Goal: Information Seeking & Learning: Check status

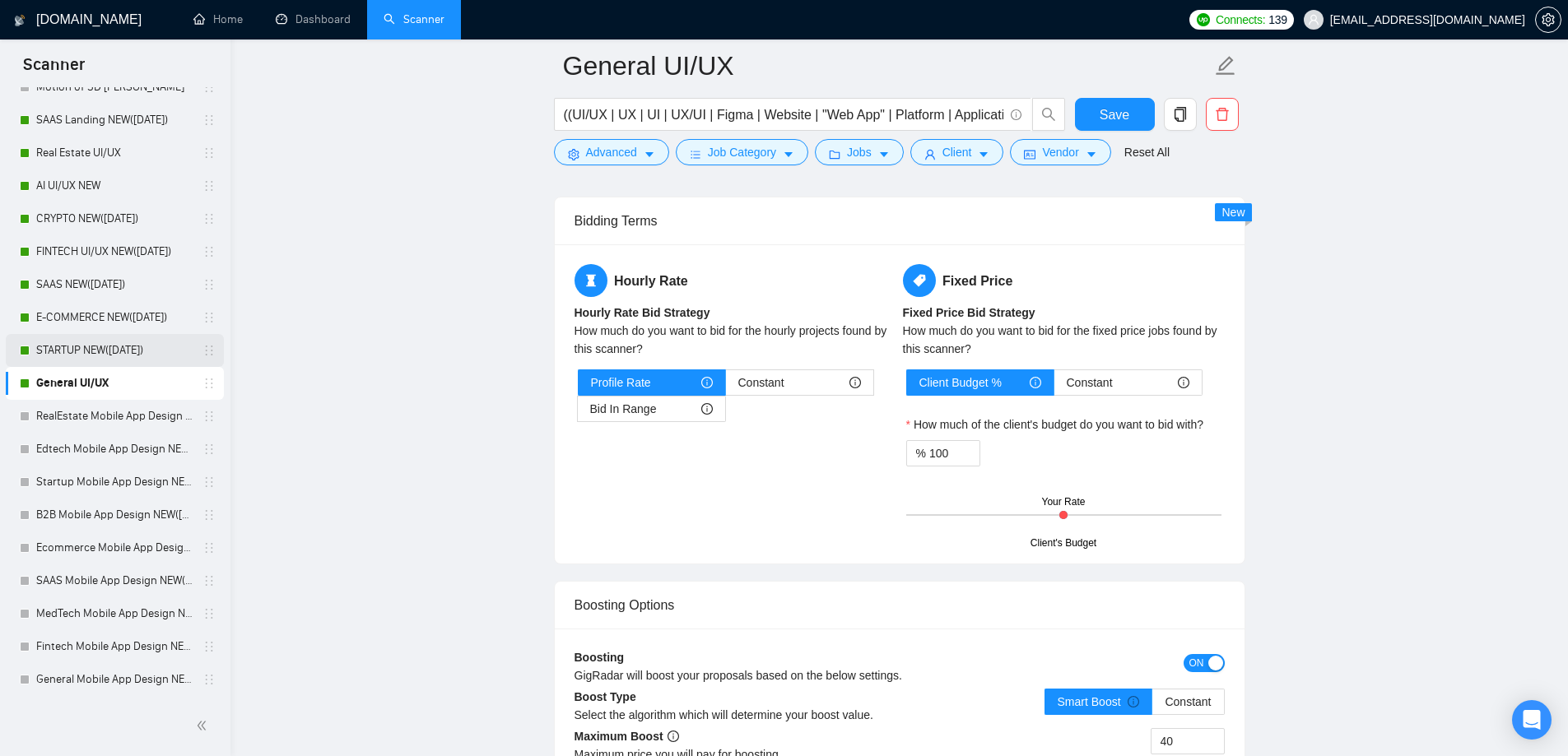
scroll to position [657, 0]
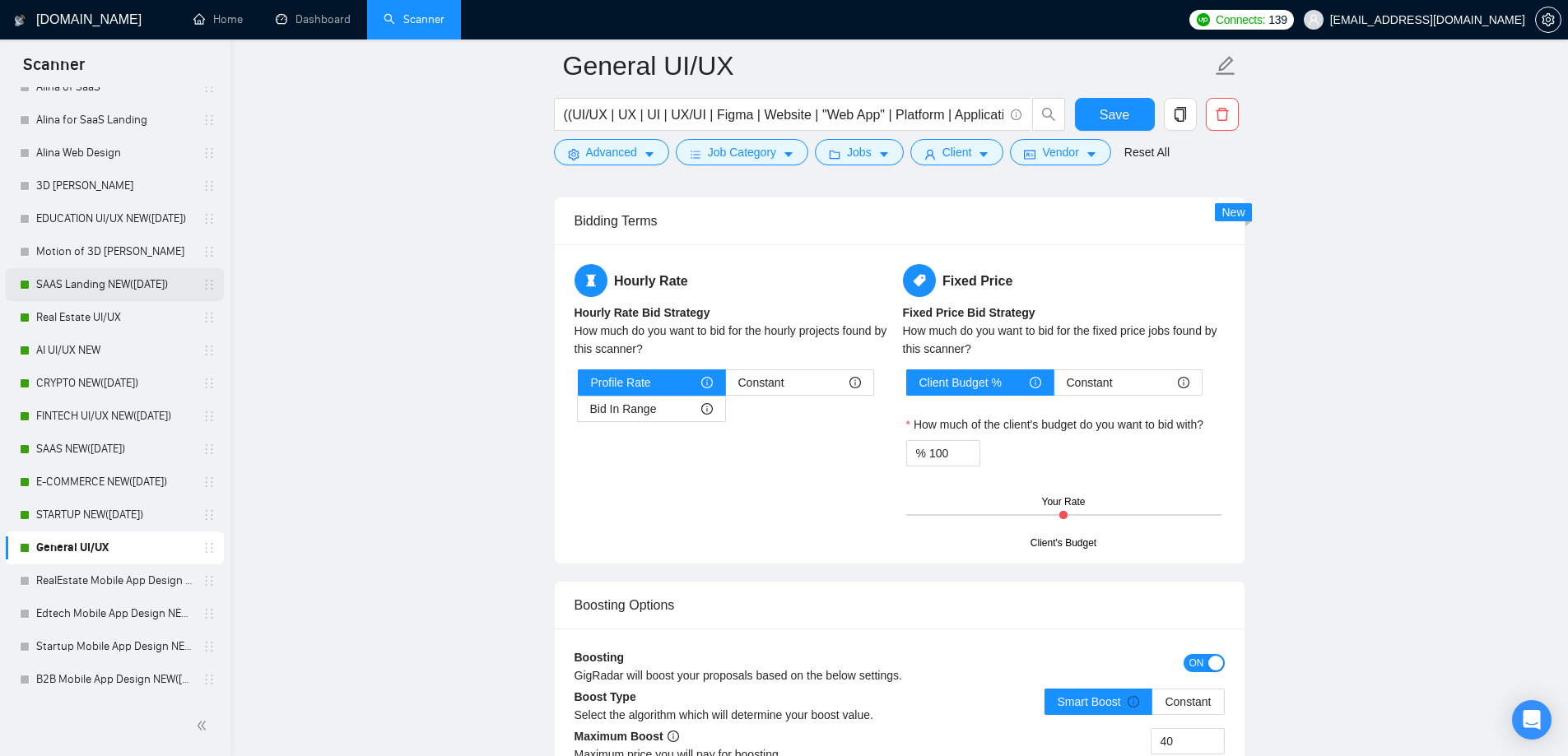
click at [128, 293] on link "SAAS Landing NEW([DATE])" at bounding box center [114, 284] width 157 height 33
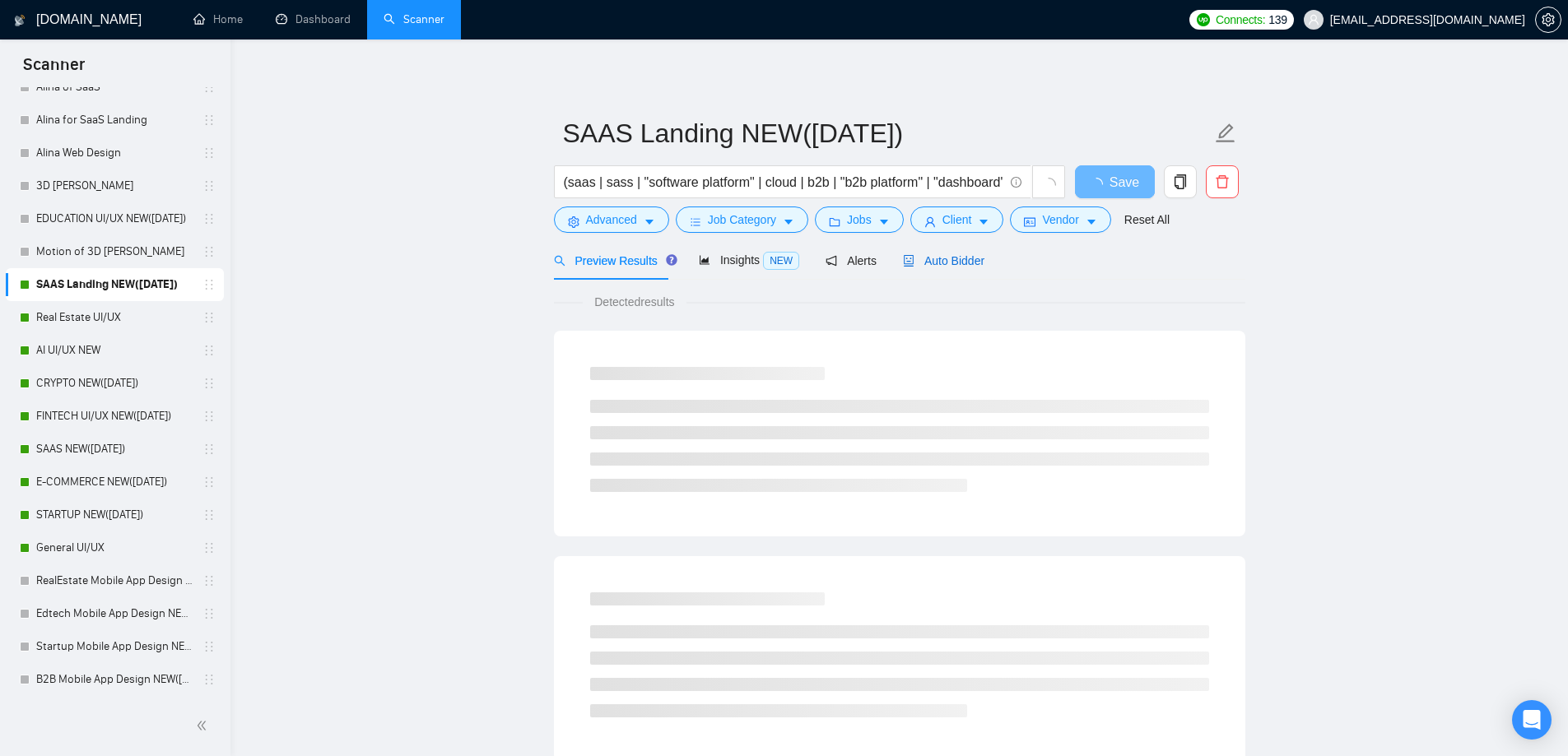
click at [946, 257] on span "Auto Bidder" at bounding box center [944, 261] width 81 height 14
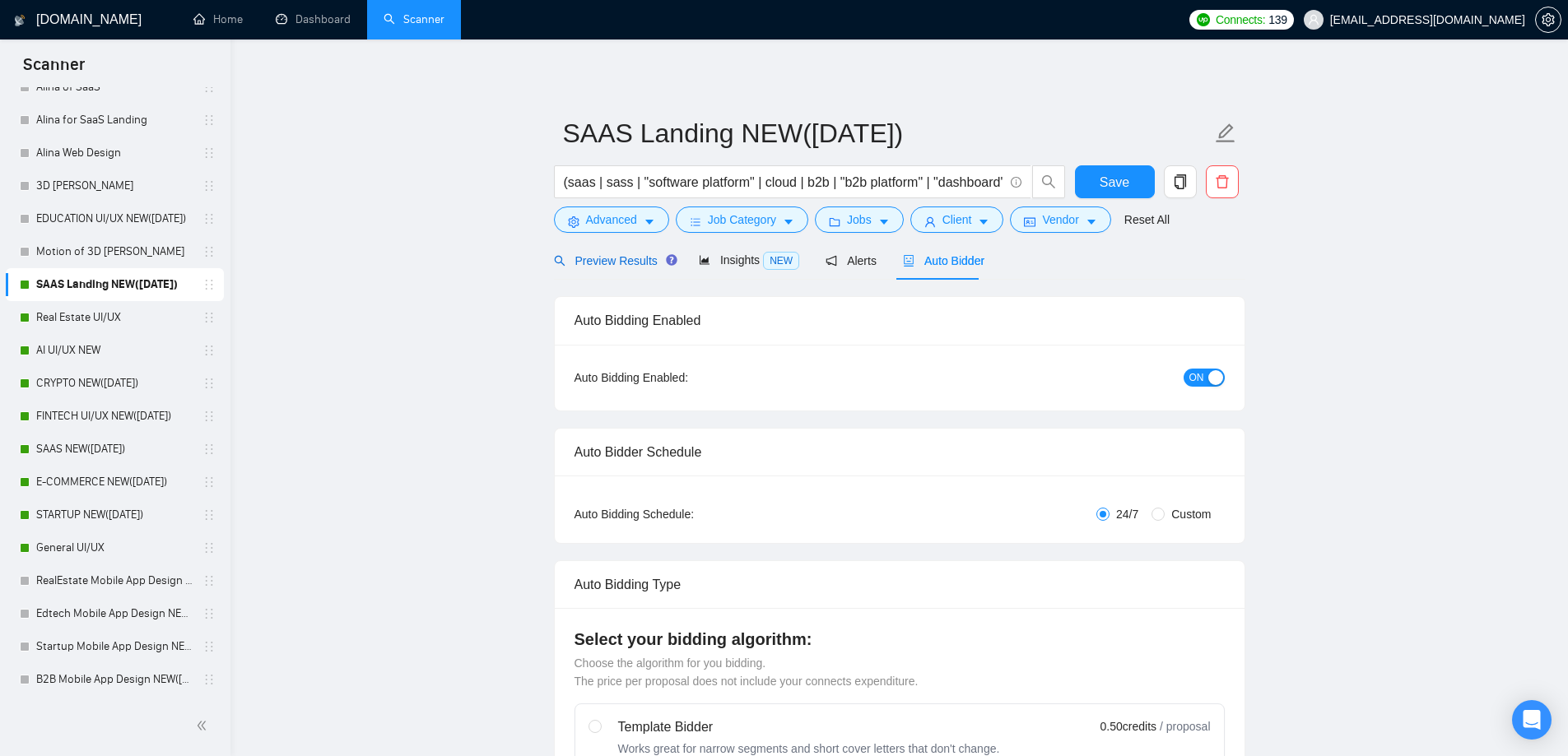
click at [624, 254] on span "Preview Results" at bounding box center [613, 261] width 119 height 14
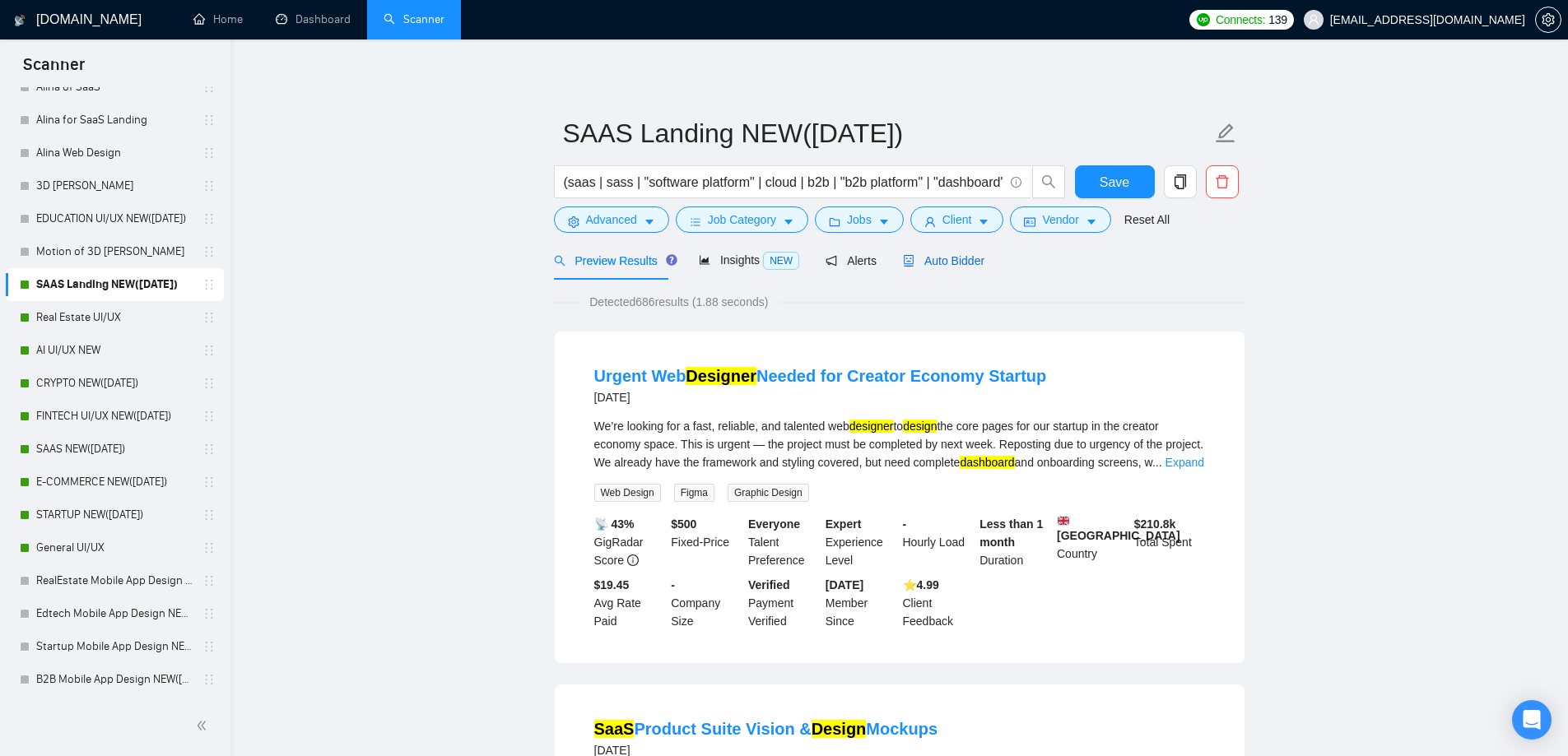
click at [939, 262] on span "Auto Bidder" at bounding box center [944, 261] width 81 height 14
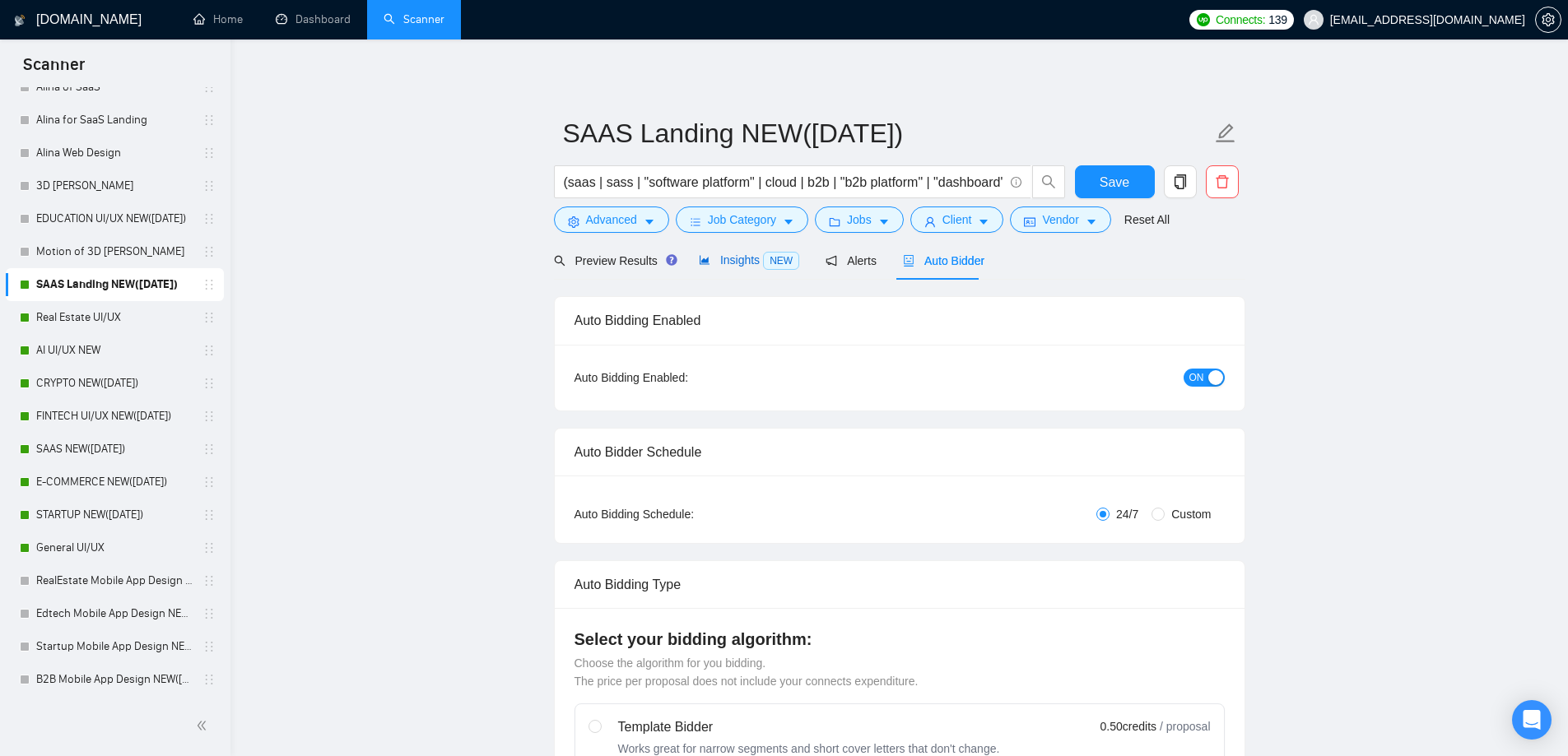
click at [732, 262] on span "Insights NEW" at bounding box center [749, 260] width 101 height 14
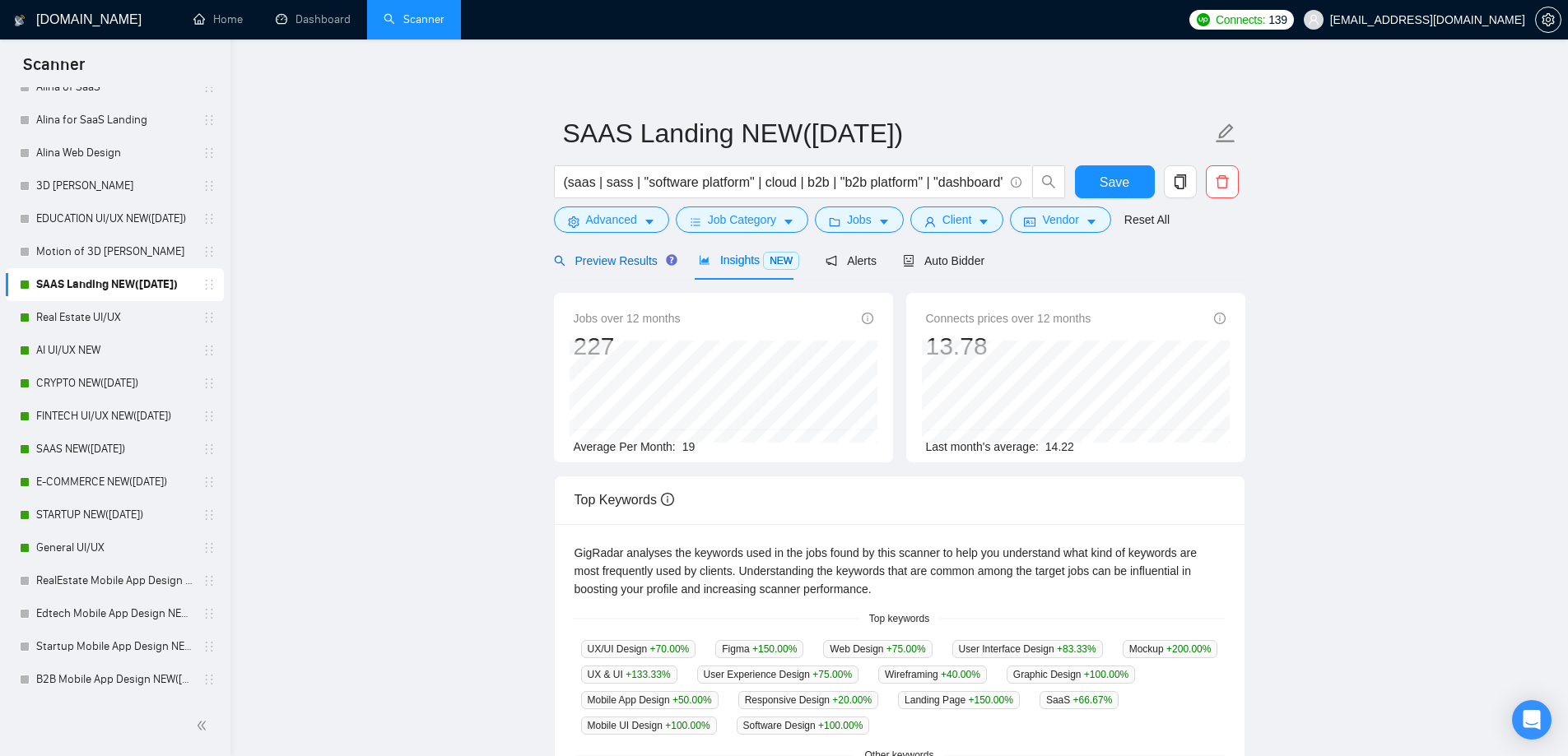
click at [613, 267] on span "Preview Results" at bounding box center [613, 261] width 119 height 14
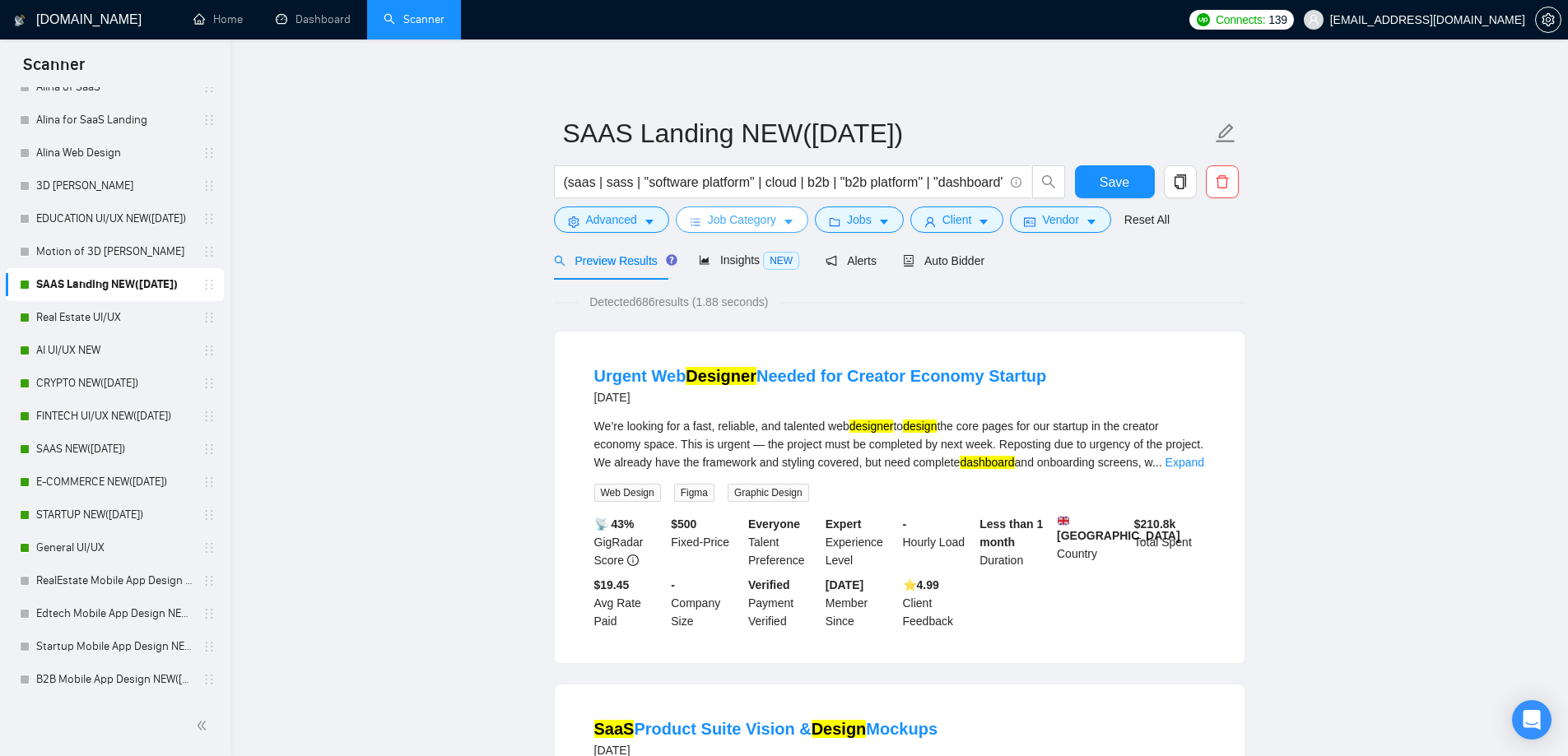
click at [749, 218] on span "Job Category" at bounding box center [742, 219] width 69 height 18
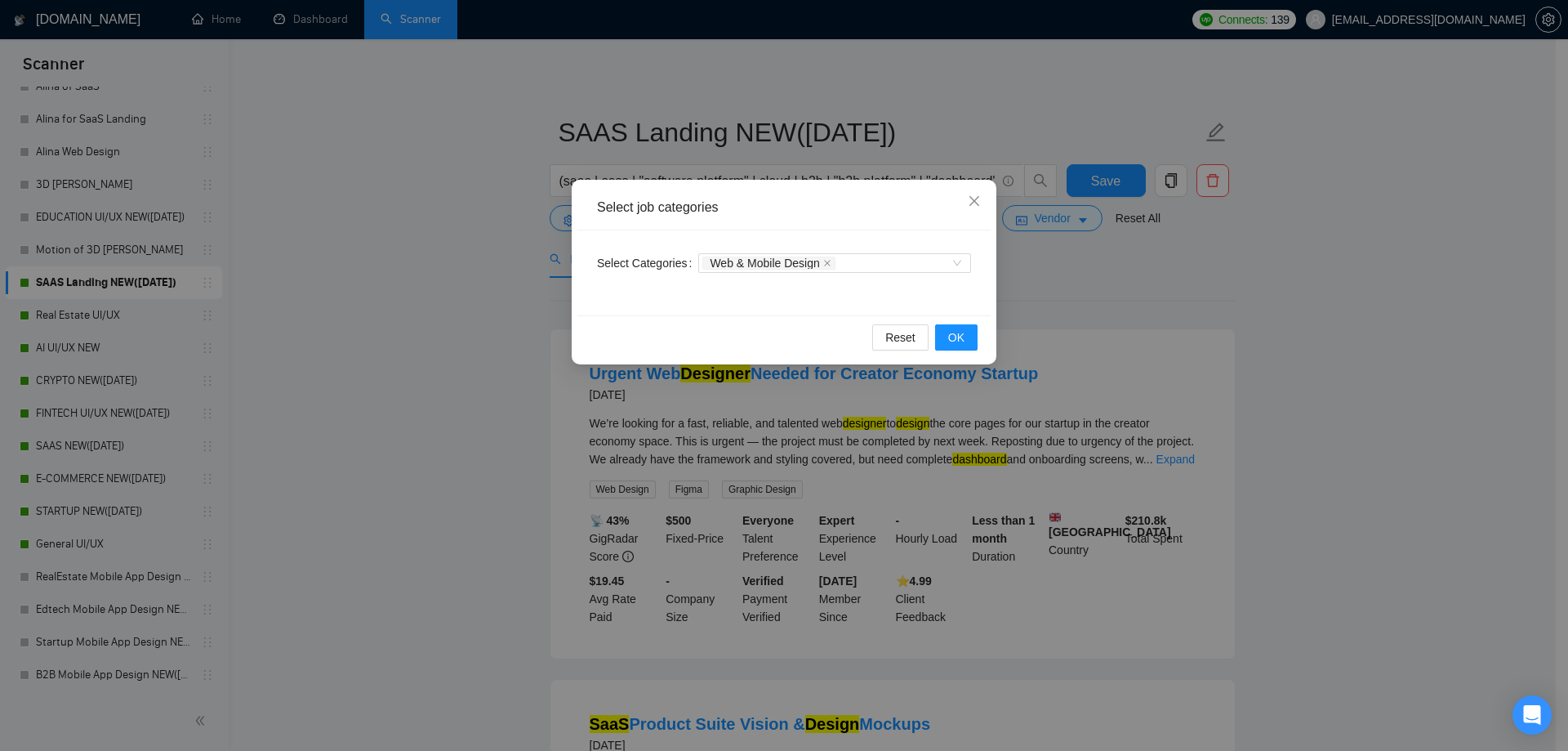
click at [388, 275] on div "Select job categories Select Categories Web & Mobile Design Reset OK" at bounding box center [784, 375] width 1568 height 751
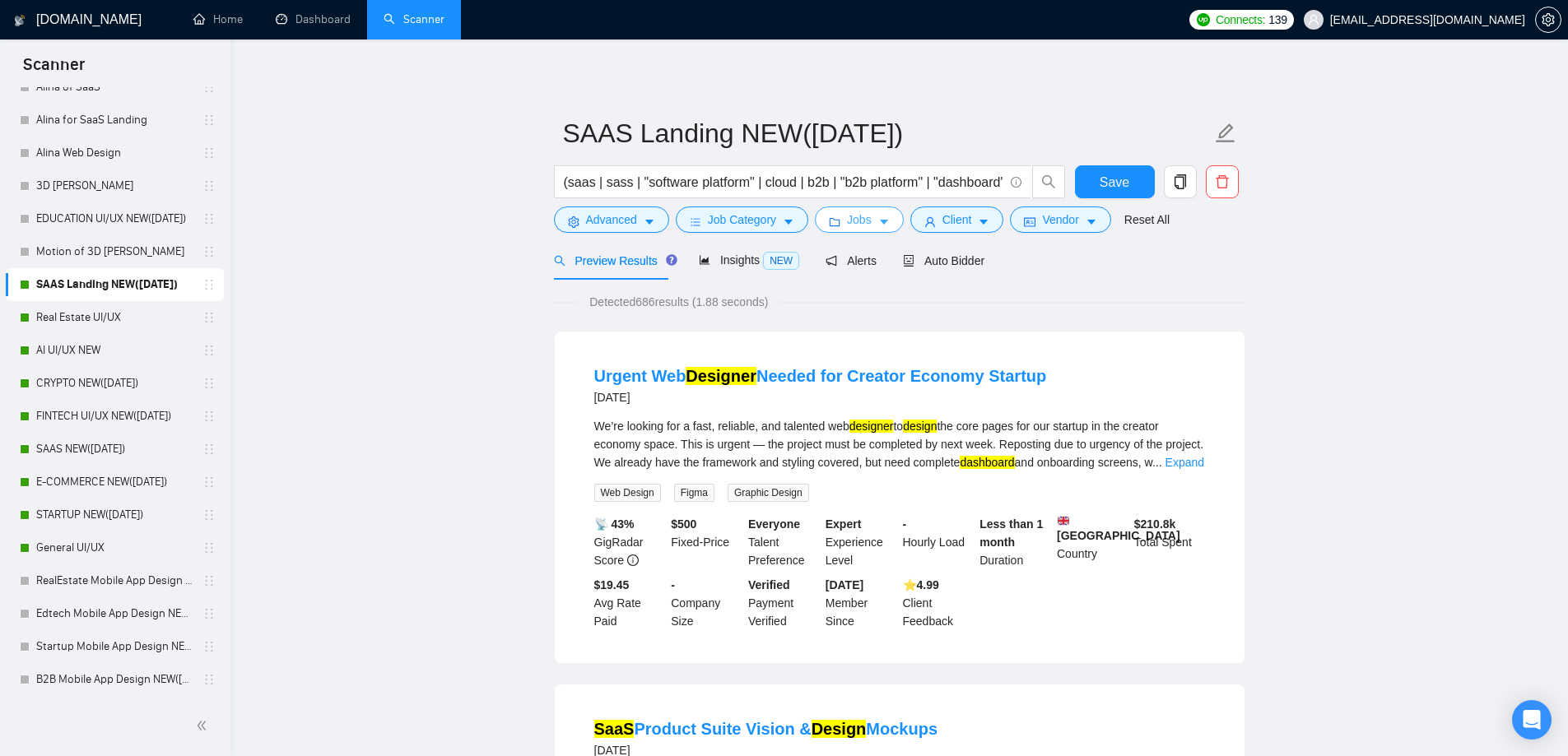
click at [847, 219] on span "Jobs" at bounding box center [859, 219] width 25 height 18
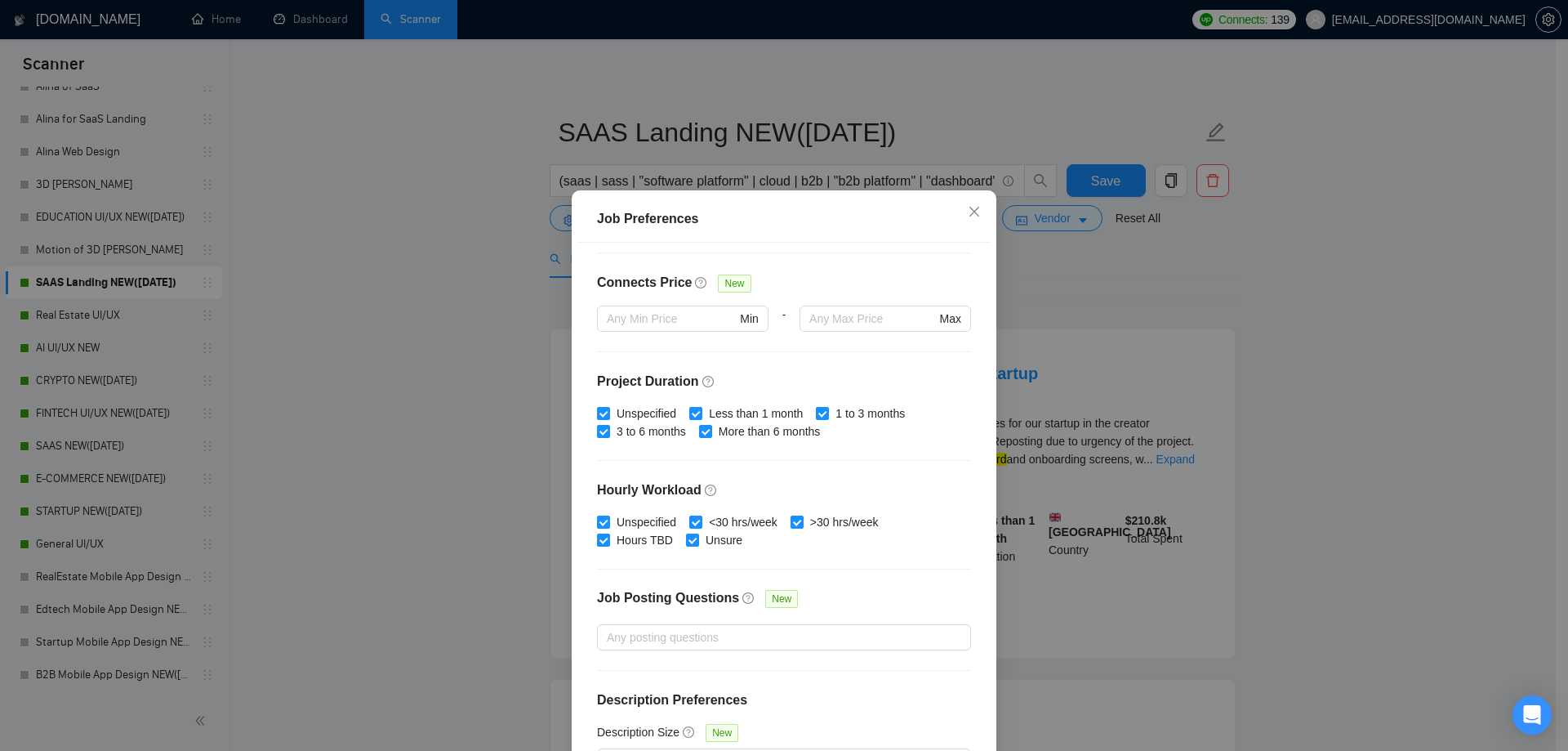
scroll to position [394, 0]
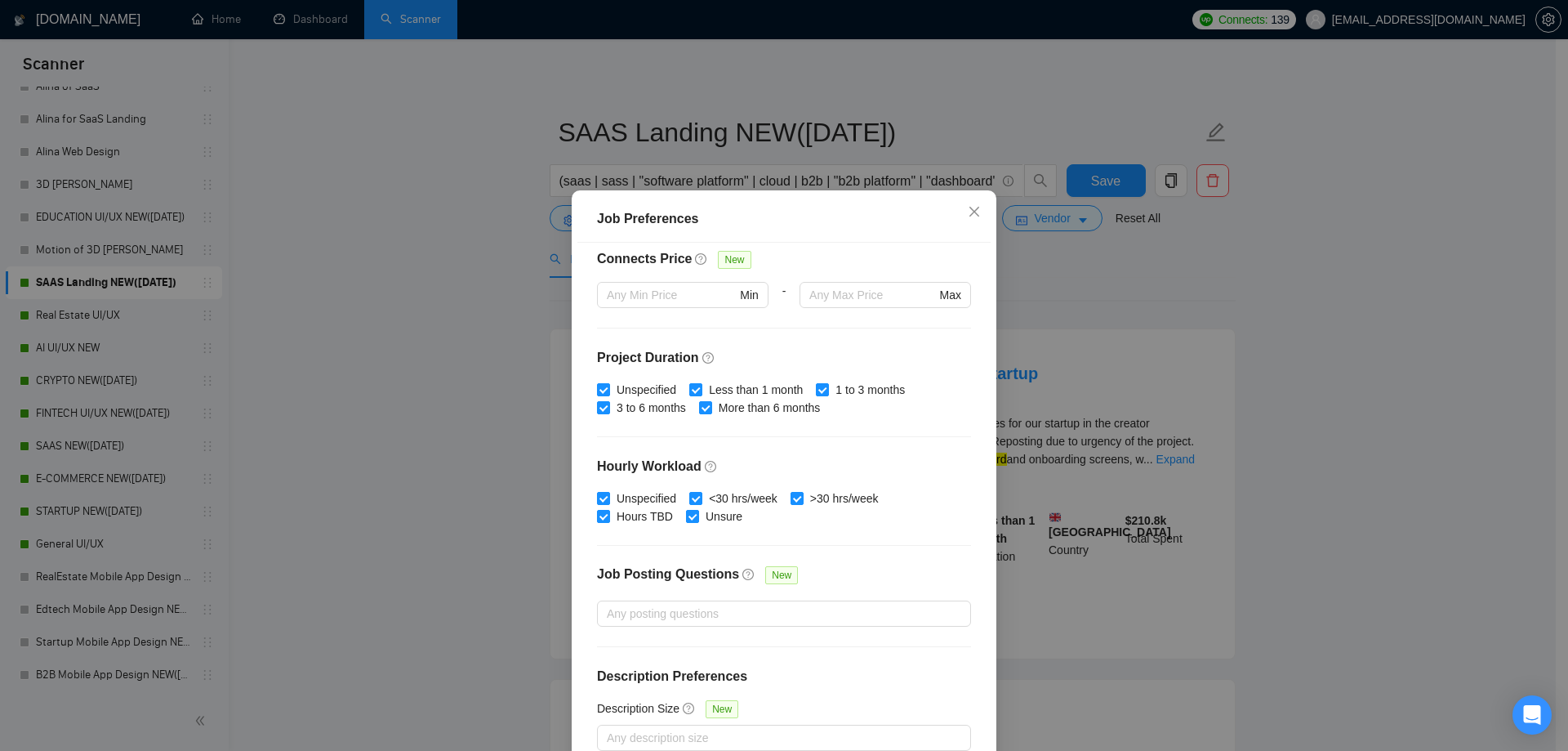
click at [425, 385] on div "Job Preferences Budget Project Type All Fixed Price Hourly Rate Fixed Price Bud…" at bounding box center [784, 375] width 1568 height 751
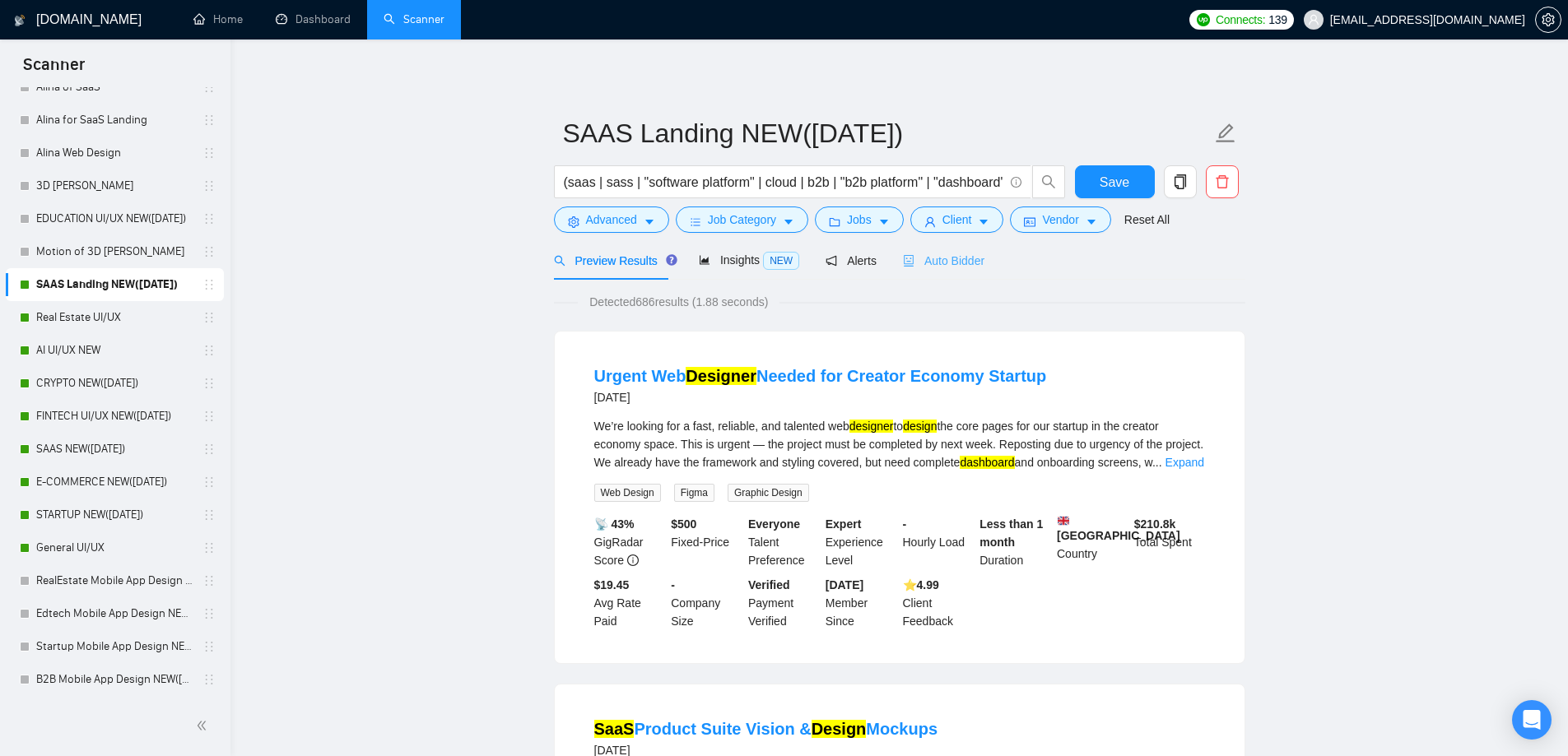
click at [945, 271] on div "Auto Bidder" at bounding box center [944, 261] width 81 height 39
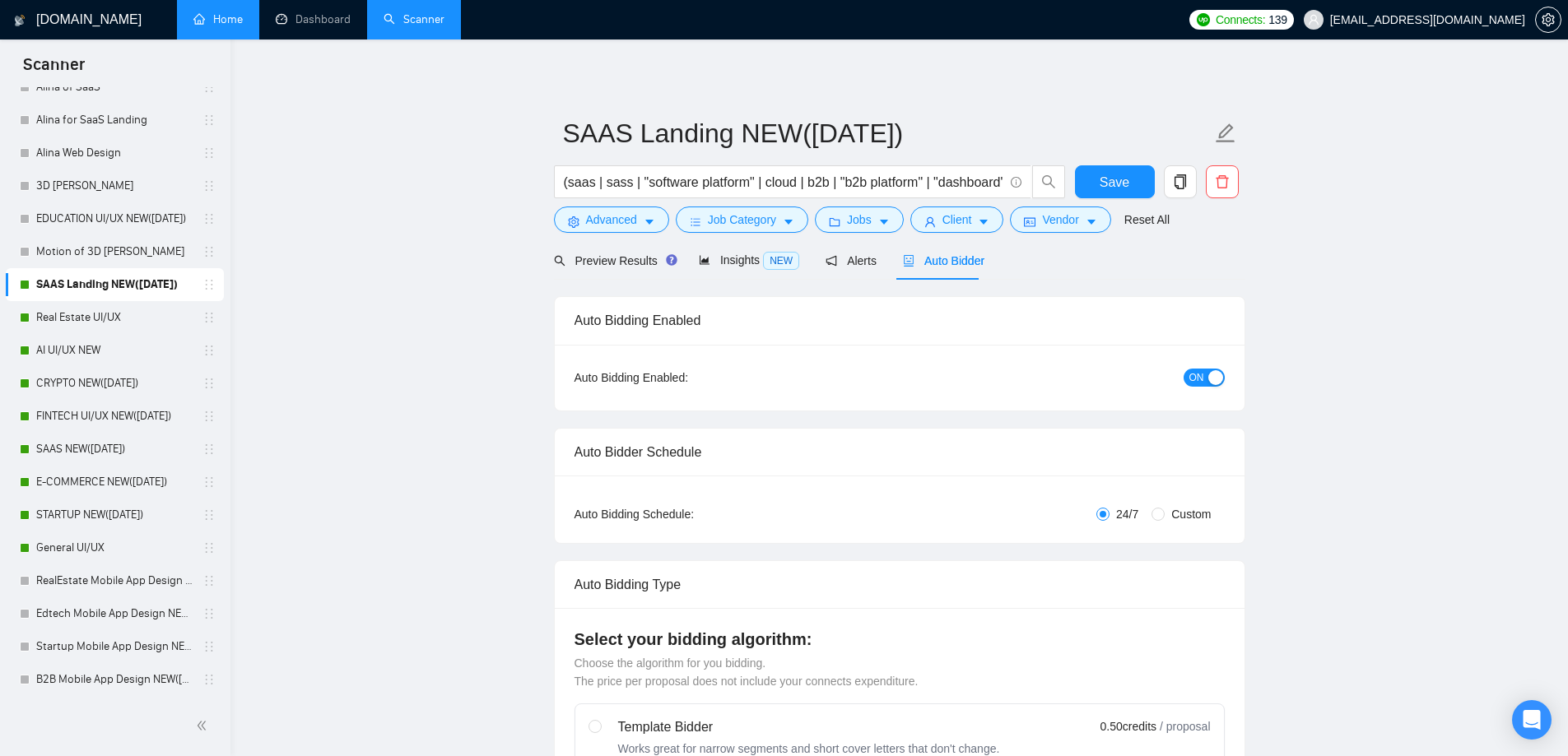
click at [242, 17] on link "Home" at bounding box center [218, 19] width 49 height 14
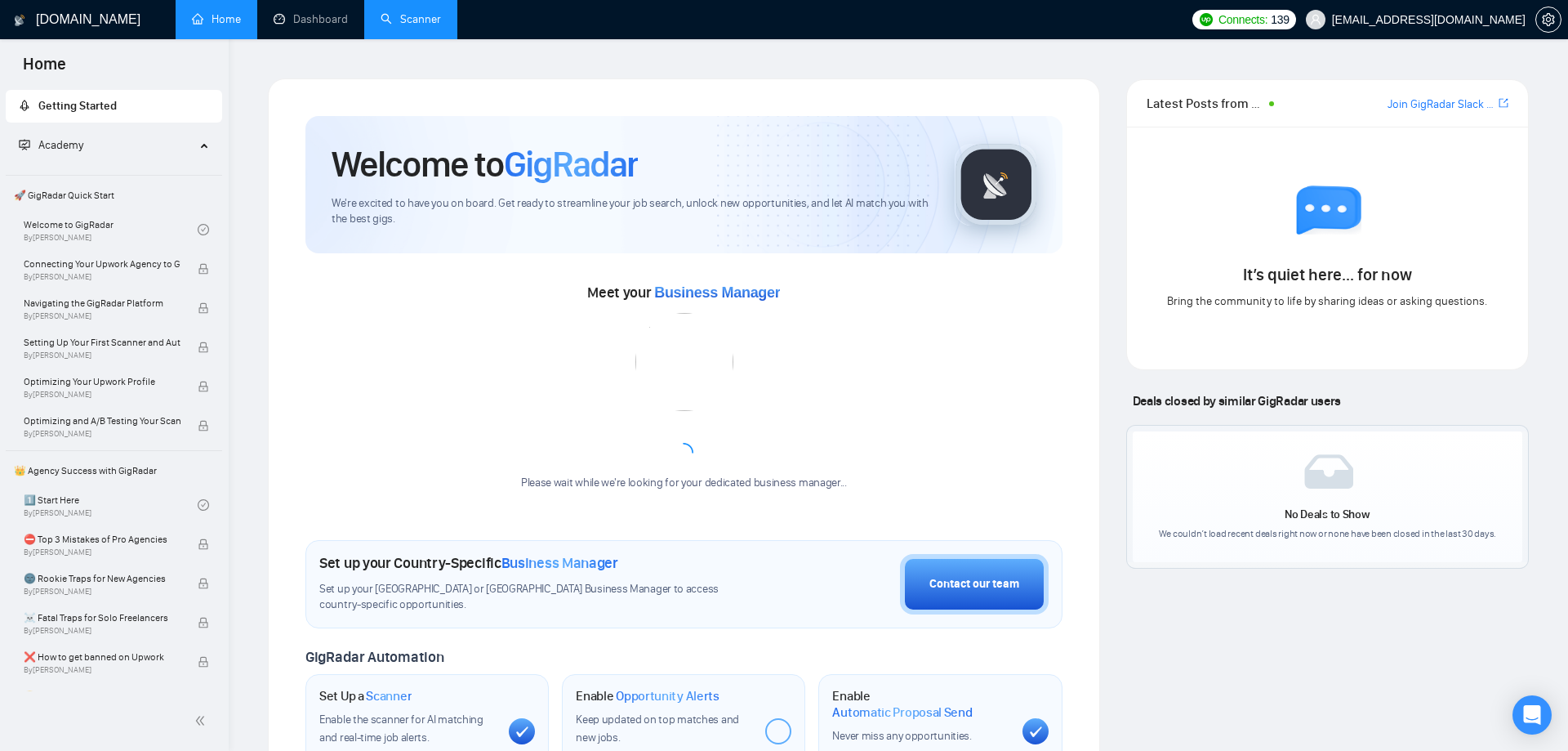
click at [406, 13] on link "Scanner" at bounding box center [411, 19] width 61 height 14
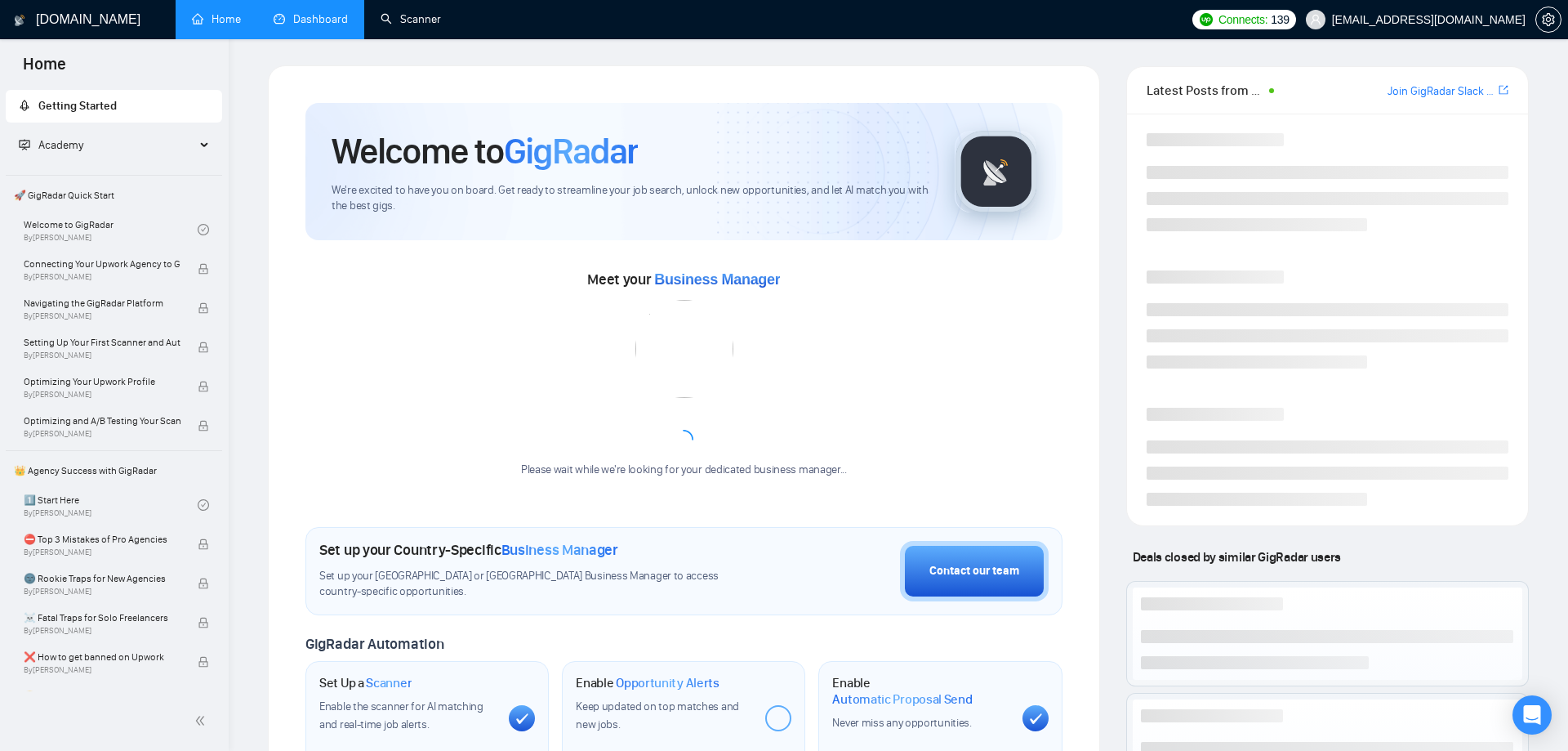
click at [329, 24] on link "Dashboard" at bounding box center [310, 19] width 74 height 14
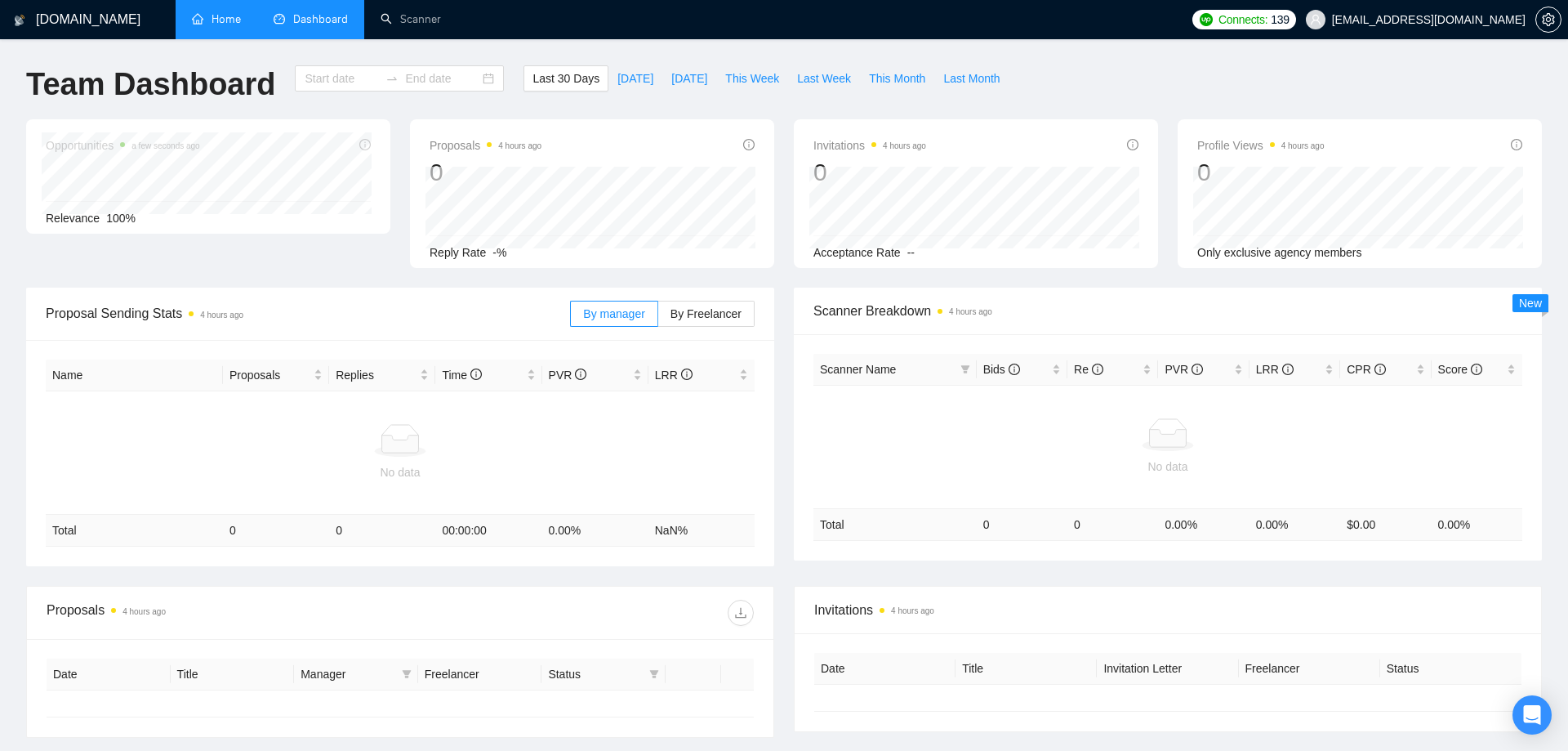
type input "[DATE]"
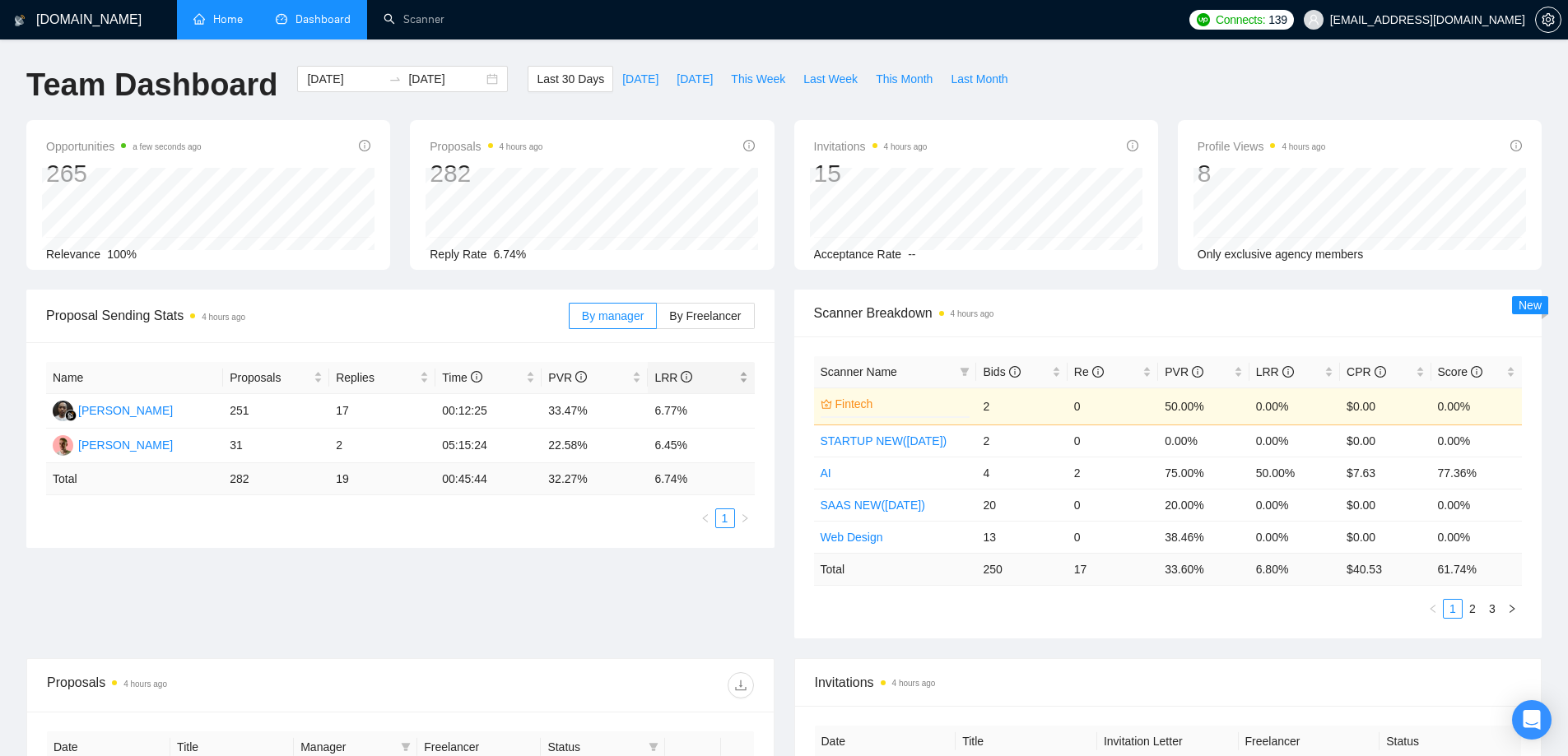
click at [668, 377] on span "LRR" at bounding box center [673, 378] width 38 height 14
click at [667, 378] on span "LRR" at bounding box center [673, 378] width 38 height 14
copy div "LRR"
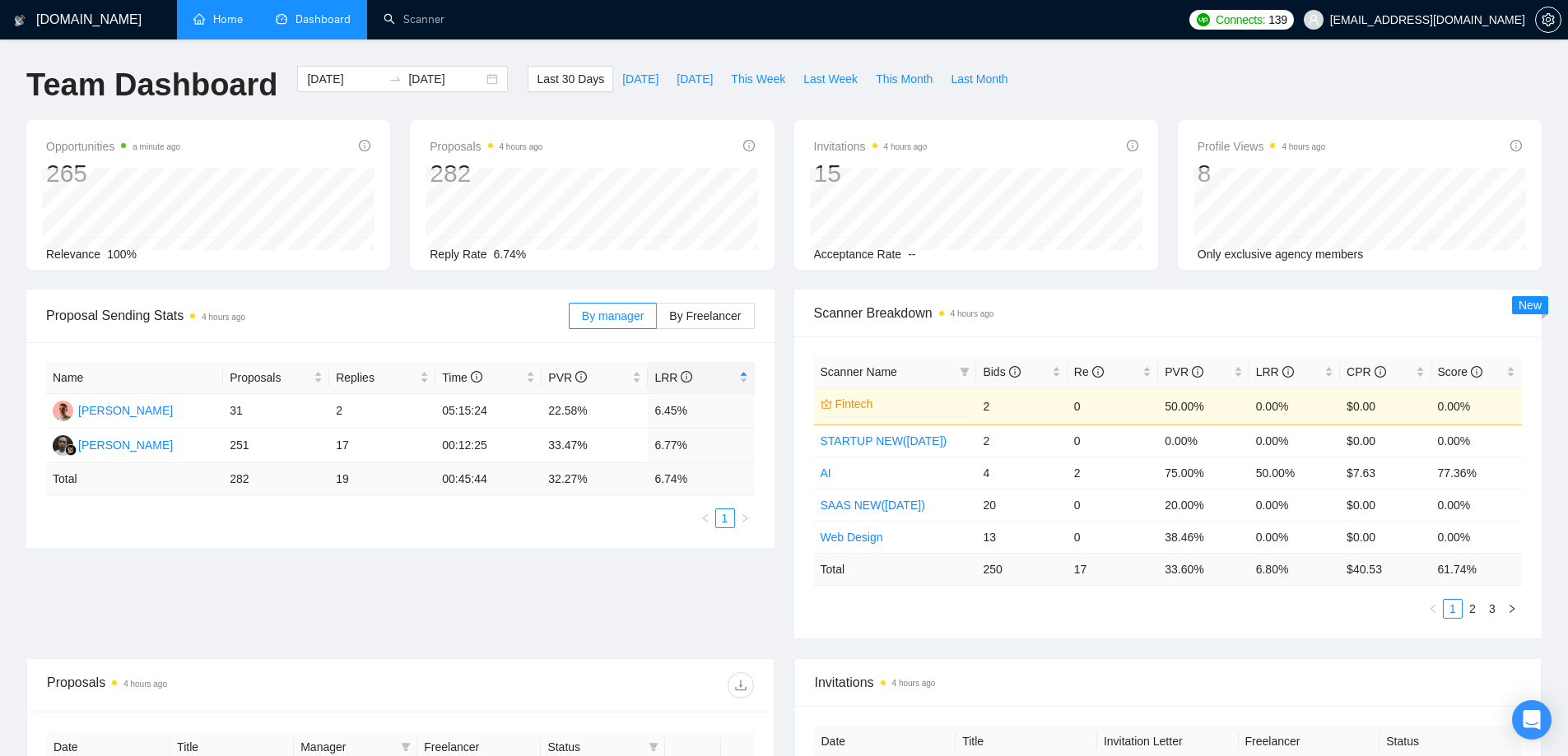
click at [521, 331] on div "Proposal Sending Stats 4 hours ago" at bounding box center [307, 315] width 523 height 47
click at [562, 380] on span "PVR" at bounding box center [568, 378] width 39 height 14
copy span "PVR"
click at [454, 321] on span "Proposal Sending Stats 4 hours ago" at bounding box center [307, 315] width 523 height 20
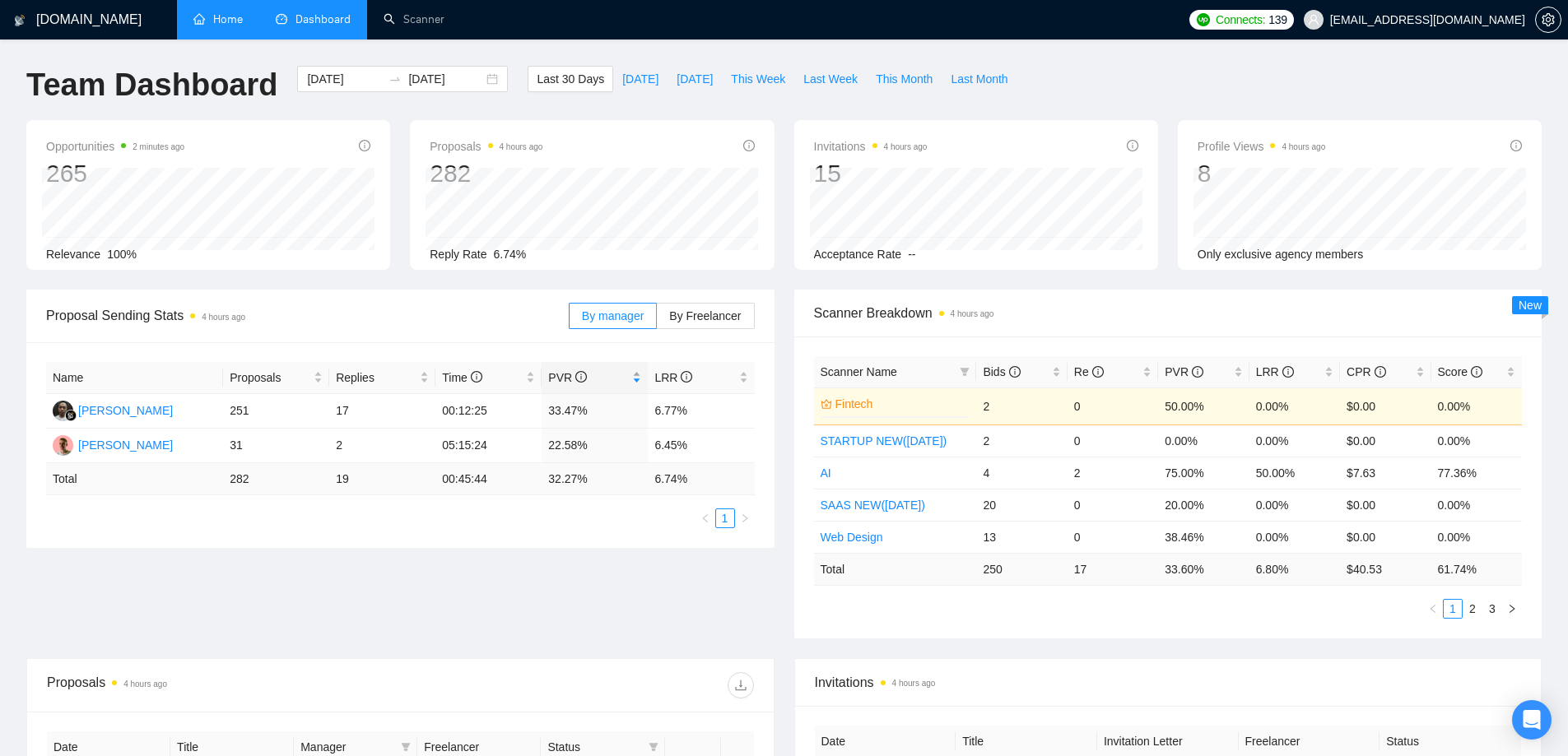
click at [552, 371] on span "PVR" at bounding box center [568, 378] width 39 height 14
click at [553, 371] on span "PVR" at bounding box center [568, 378] width 39 height 14
copy span "PVR"
click at [551, 323] on span "Proposal Sending Stats 4 hours ago" at bounding box center [307, 315] width 523 height 20
click at [680, 372] on icon "info-circle" at bounding box center [686, 377] width 12 height 12
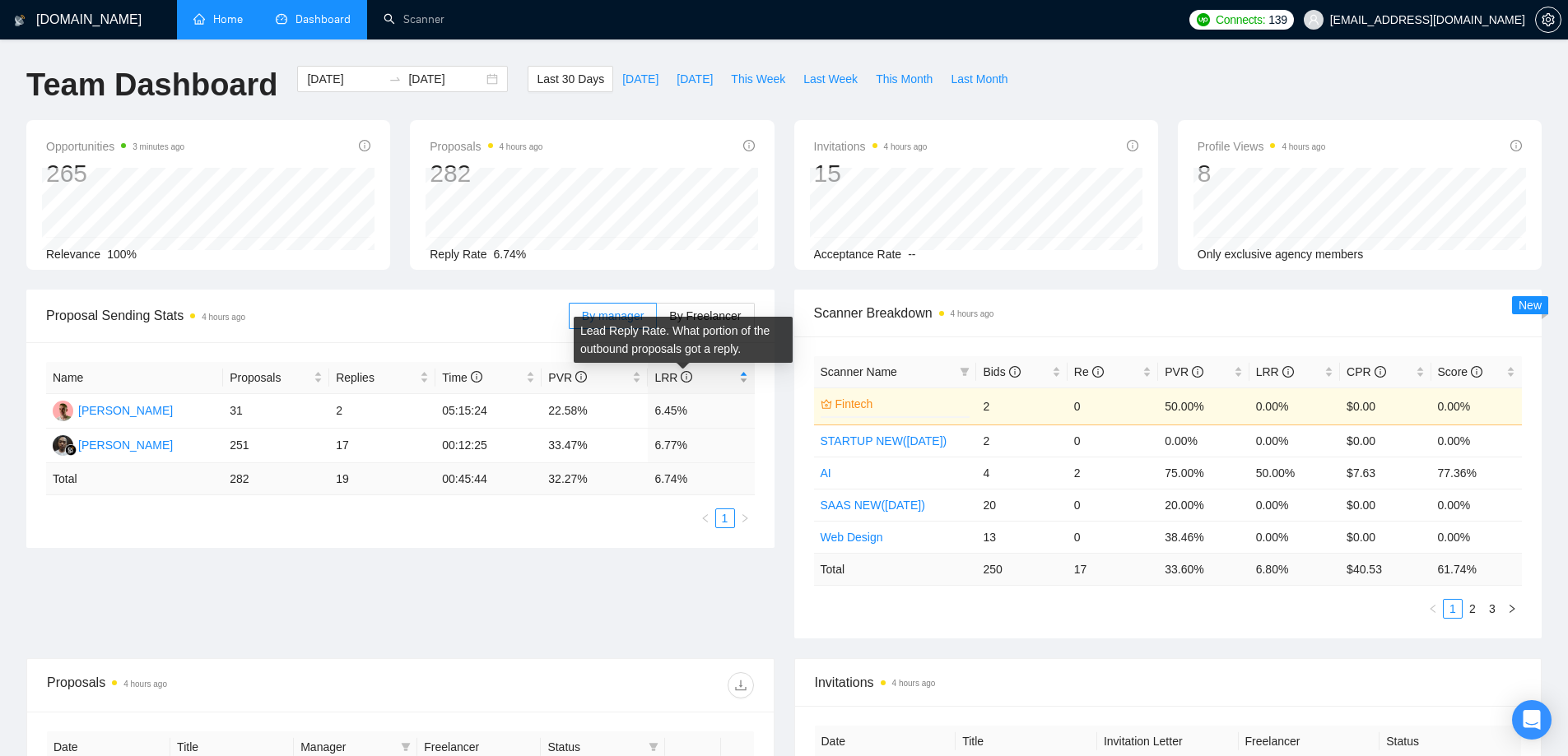
click at [671, 372] on span "LRR" at bounding box center [673, 378] width 38 height 14
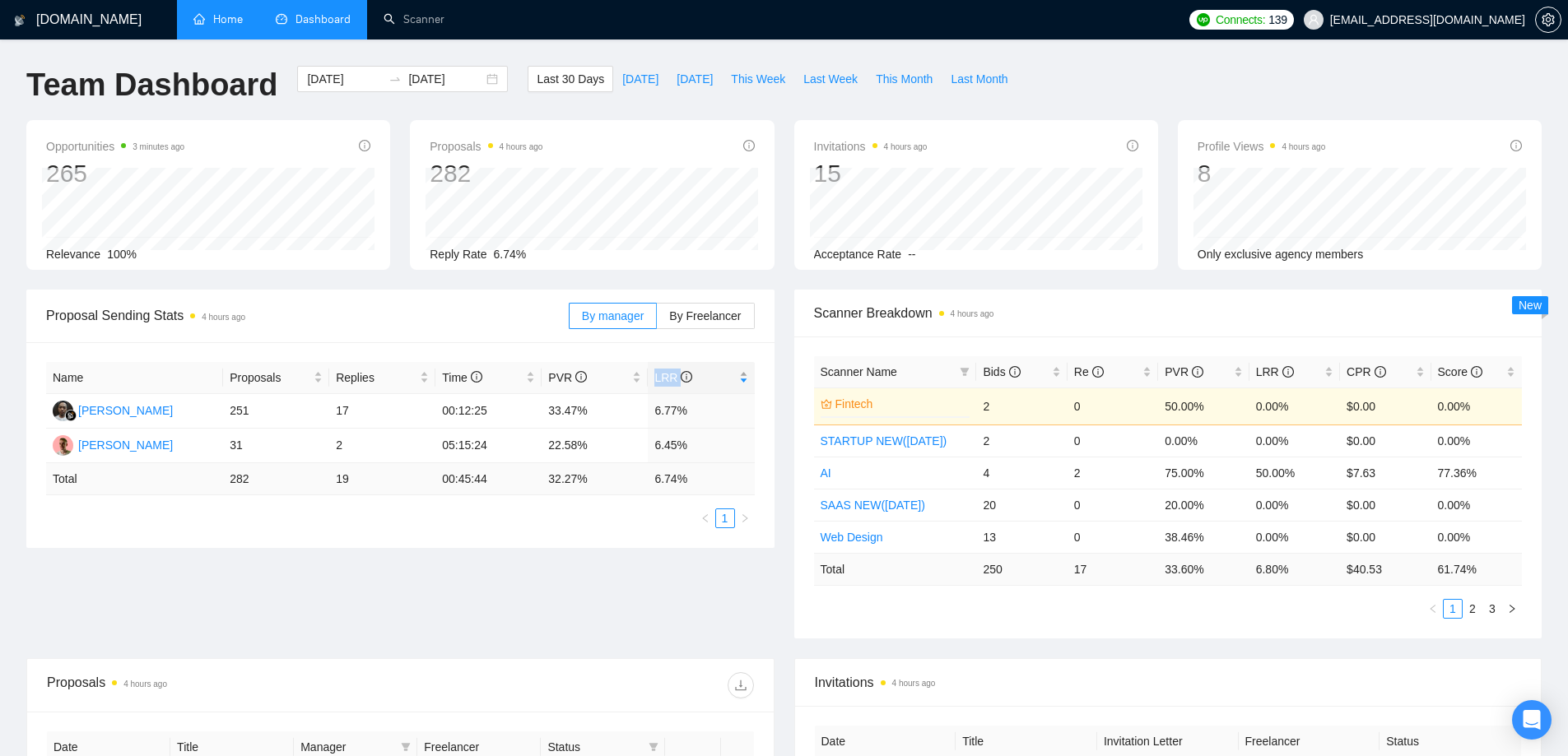
click at [671, 372] on span "LRR" at bounding box center [673, 378] width 38 height 14
copy span "LRR"
click at [374, 290] on div "Proposal Sending Stats 4 hours ago By manager By Freelancer" at bounding box center [400, 316] width 708 height 52
